Goal: Find contact information: Find contact information

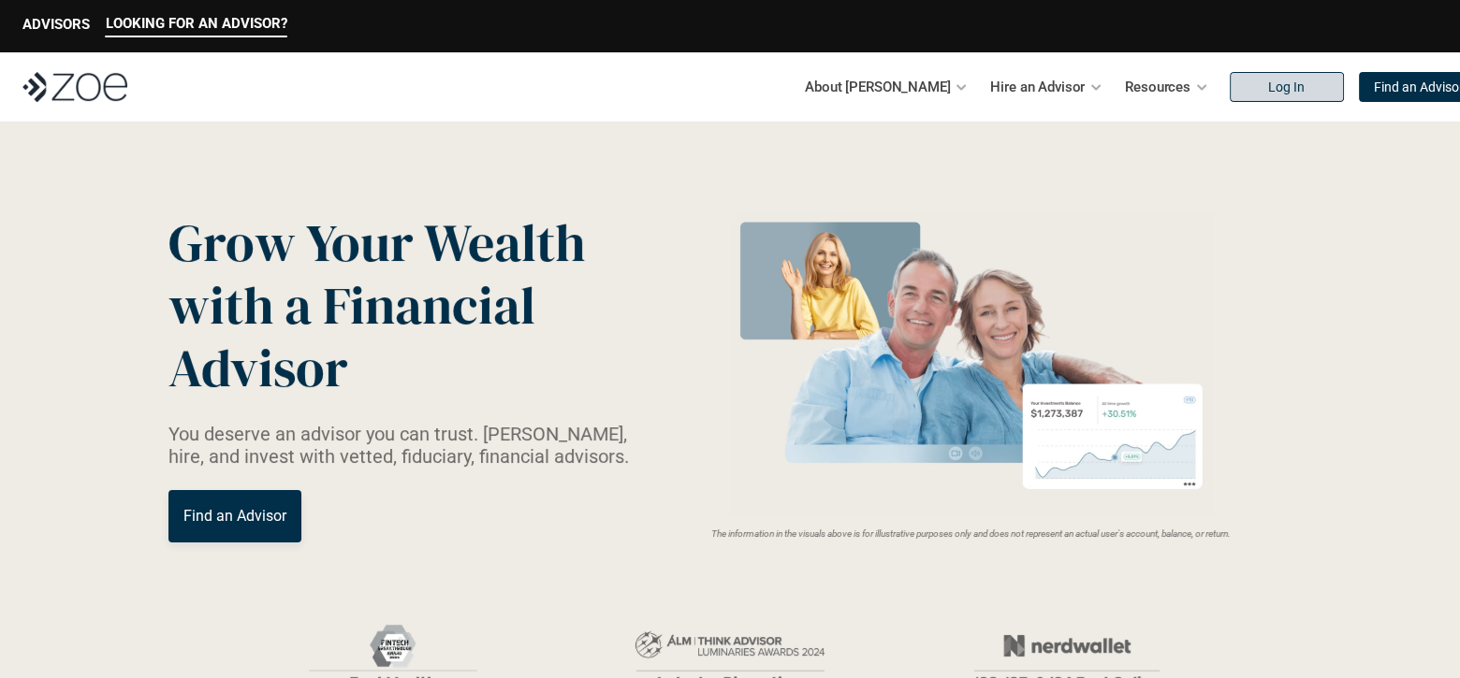
click at [1268, 89] on p "Log In" at bounding box center [1286, 88] width 36 height 16
click at [1388, 95] on link "Find an Advisor" at bounding box center [1419, 87] width 120 height 30
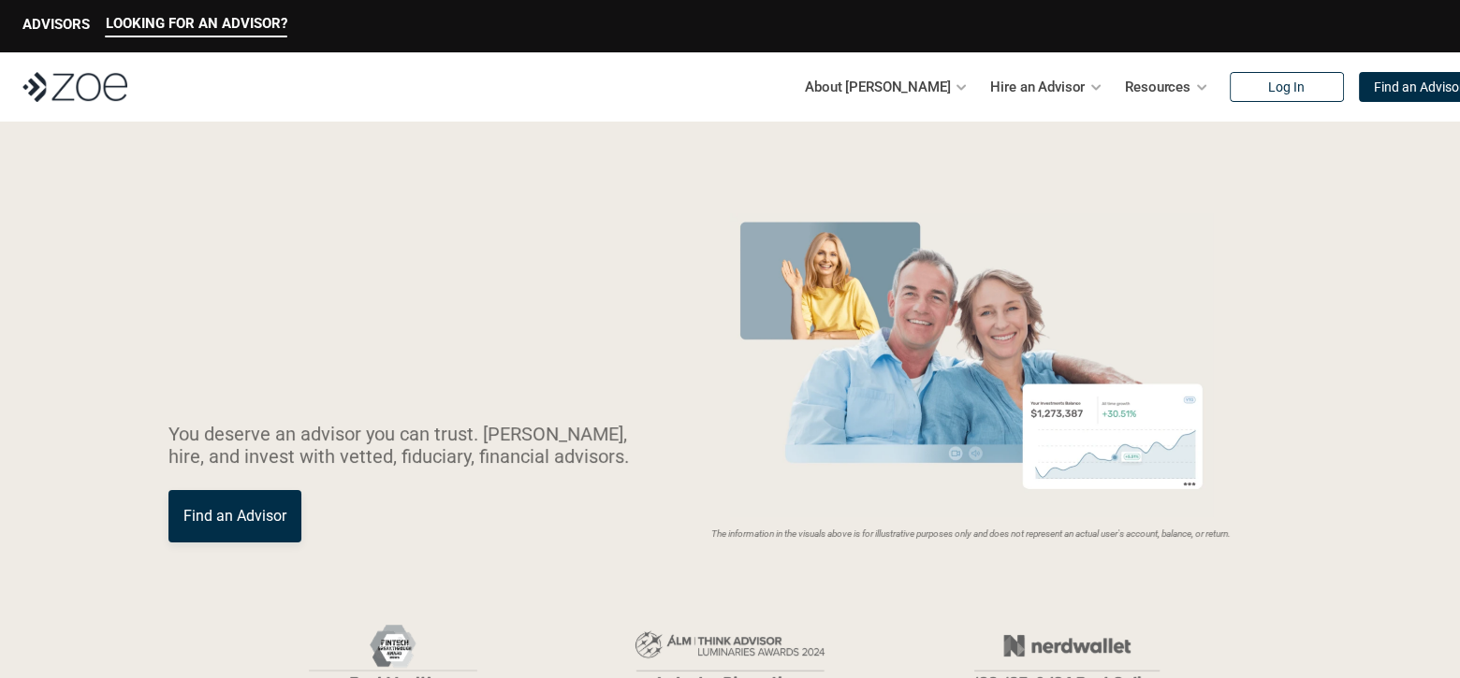
click at [1229, 75] on link "Log In" at bounding box center [1286, 87] width 114 height 30
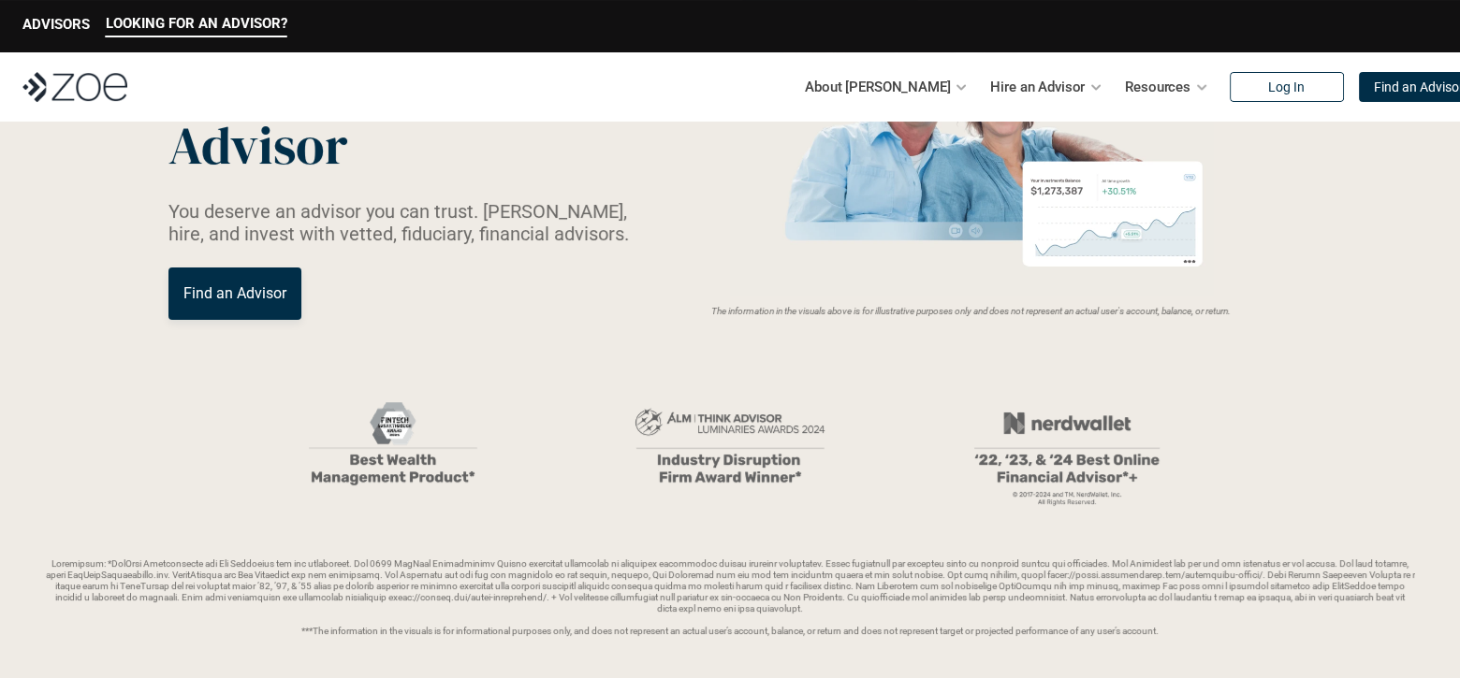
scroll to position [374, 0]
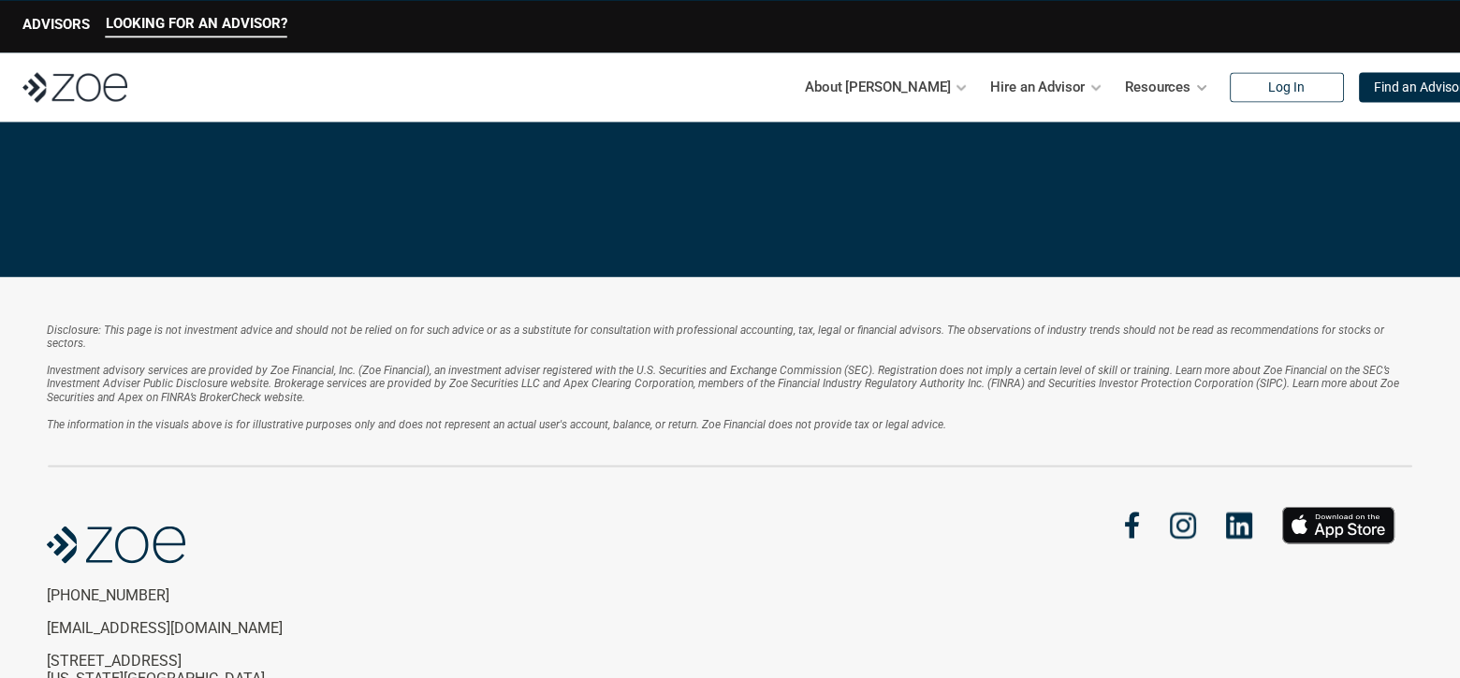
scroll to position [4139, 0]
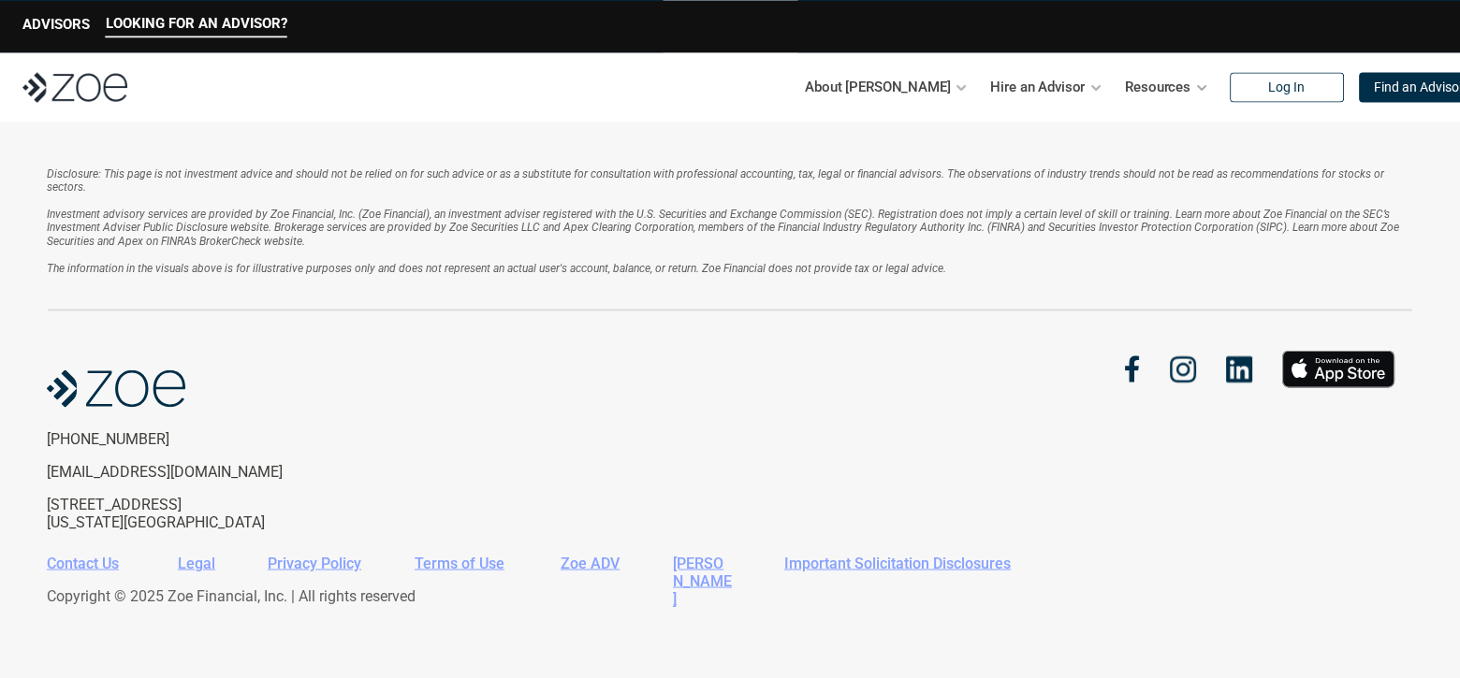
click at [106, 473] on p "[EMAIL_ADDRESS][DOMAIN_NAME]" at bounding box center [200, 471] width 307 height 18
copy p "[EMAIL_ADDRESS][DOMAIN_NAME]"
